Goal: Information Seeking & Learning: Check status

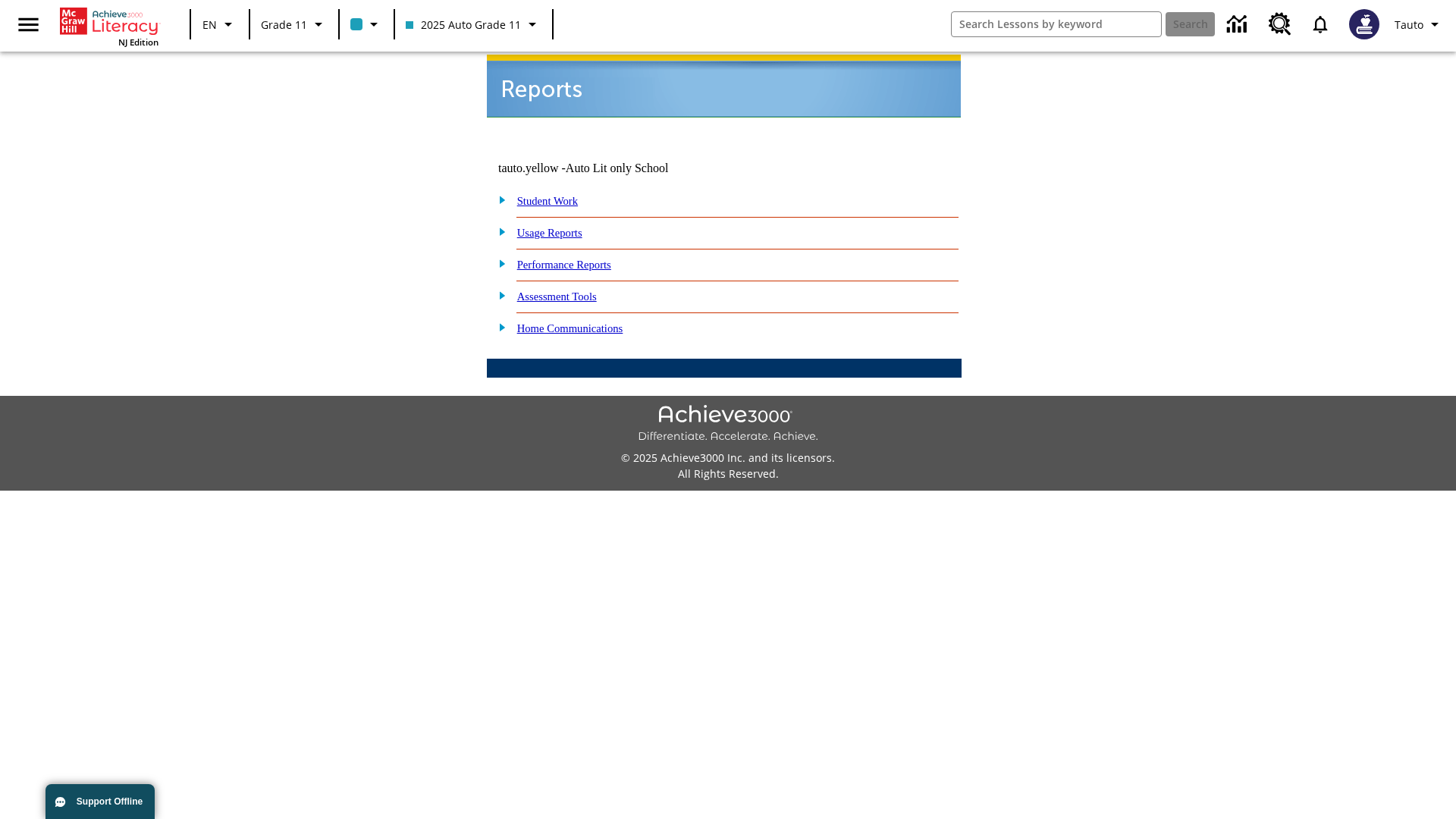
click at [560, 227] on link "Usage Reports" at bounding box center [549, 233] width 65 height 13
click at [0, 0] on link "Which of my students are using the program?" at bounding box center [0, 0] width 0 height 0
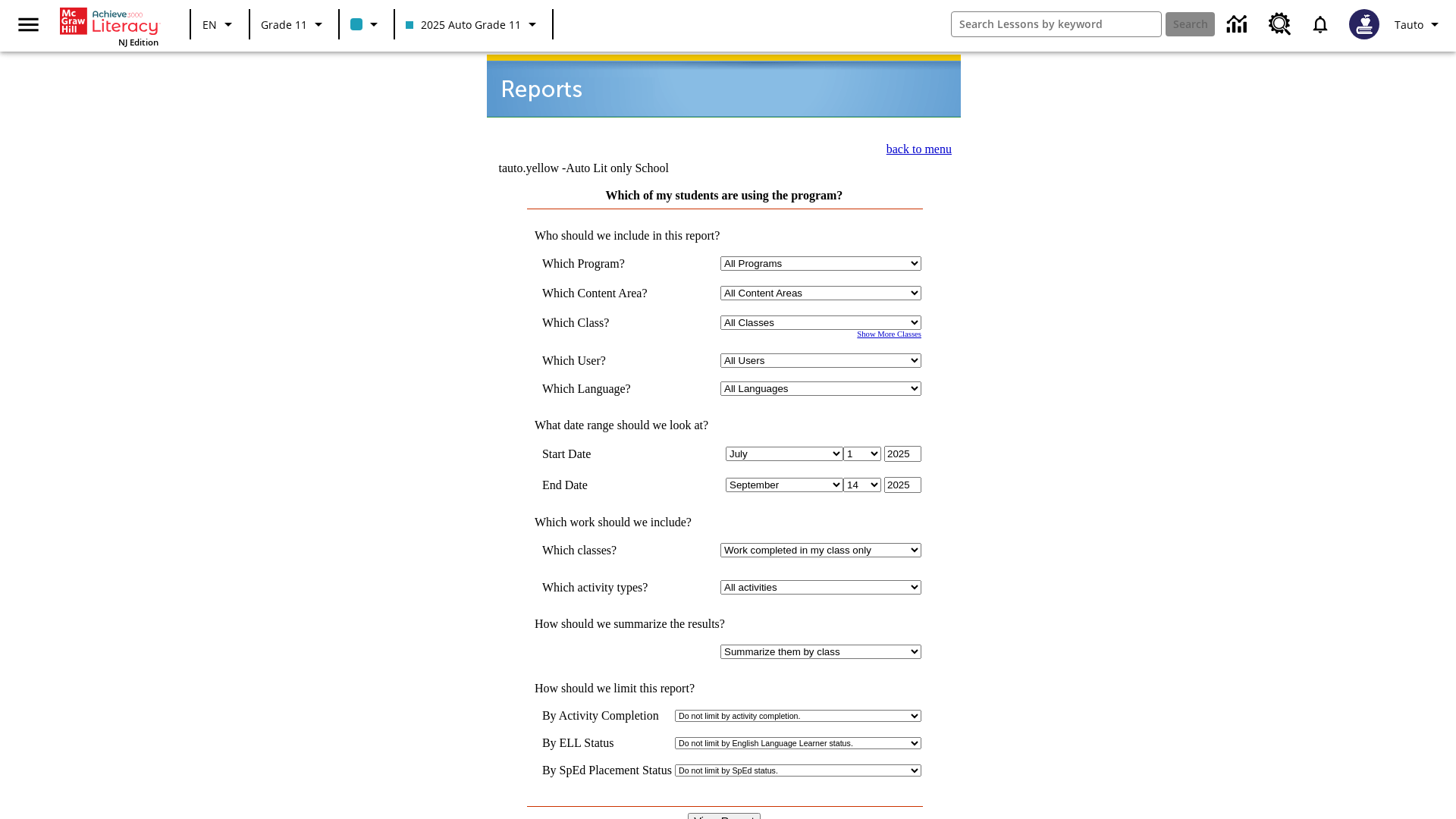
click at [725, 813] on input "View Report" at bounding box center [724, 821] width 73 height 16
click at [914, 147] on link "back to menu" at bounding box center [919, 148] width 65 height 13
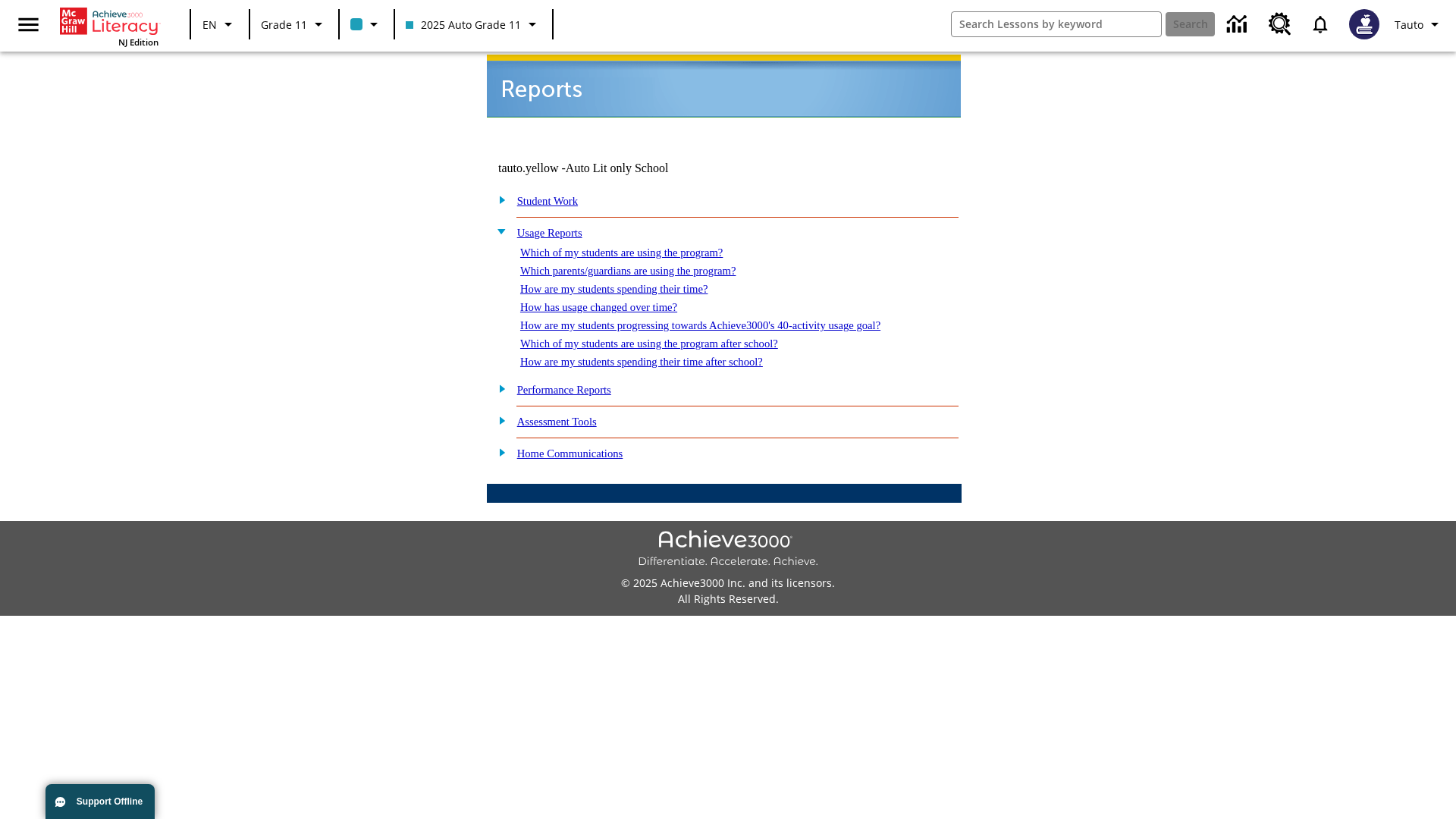
click at [629, 283] on link "How are my students spending their time?" at bounding box center [614, 289] width 188 height 13
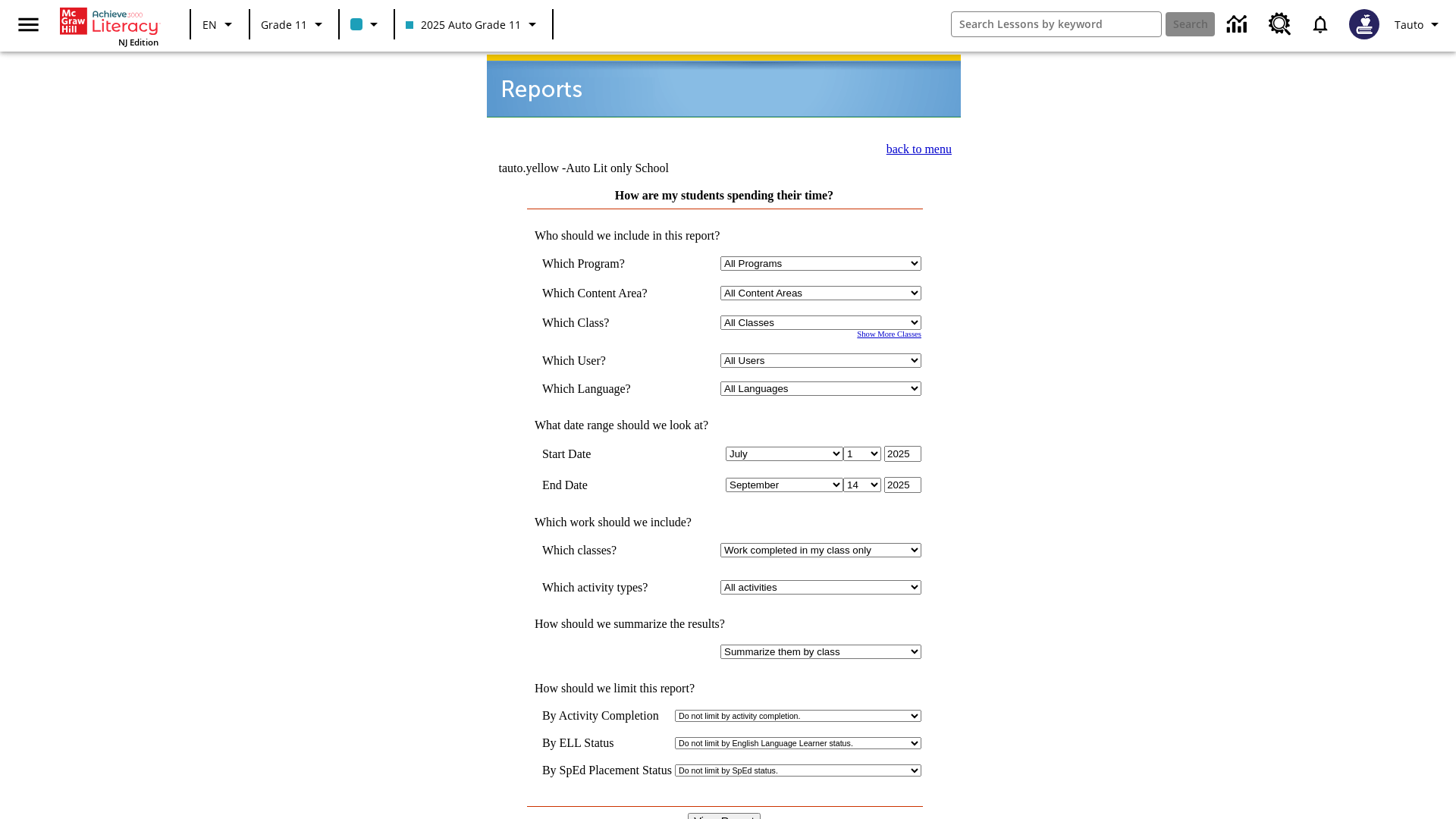
click at [914, 147] on link "back to menu" at bounding box center [919, 148] width 65 height 13
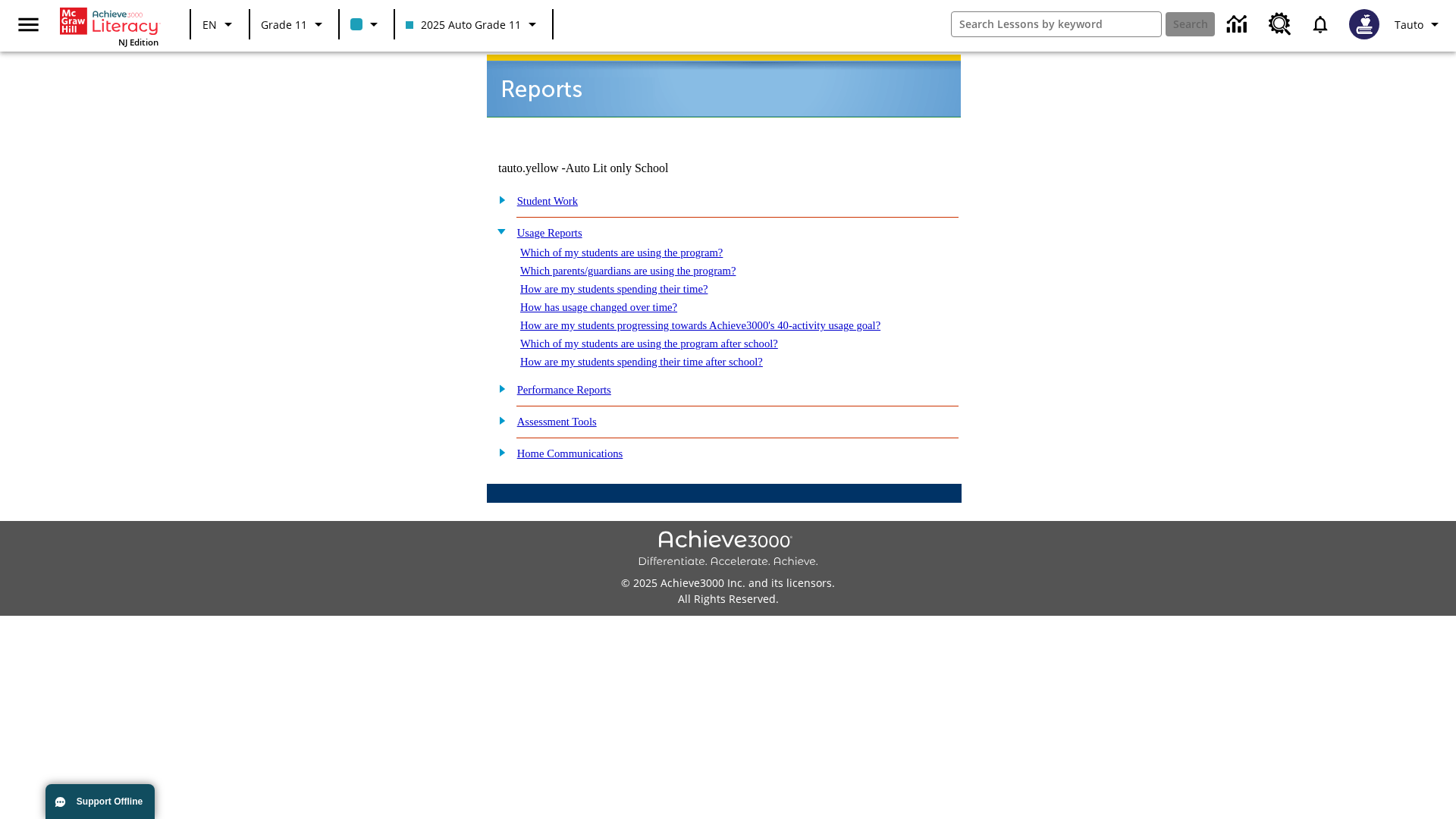
click at [660, 356] on link "How are my students spending their time after school?" at bounding box center [642, 362] width 243 height 13
